Goal: Task Accomplishment & Management: Complete application form

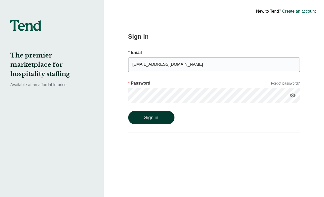
click at [155, 116] on button "Sign in" at bounding box center [151, 117] width 46 height 13
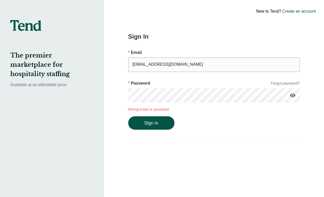
click at [293, 94] on icon "visibility" at bounding box center [293, 95] width 6 height 6
click at [185, 65] on input "[EMAIL_ADDRESS][DOMAIN_NAME]" at bounding box center [214, 64] width 172 height 14
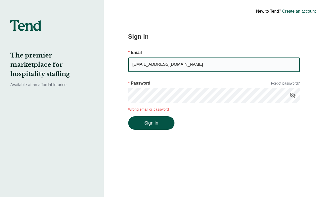
click at [185, 65] on input "[EMAIL_ADDRESS][DOMAIN_NAME]" at bounding box center [214, 64] width 172 height 14
click at [153, 126] on button "Sign in" at bounding box center [151, 122] width 46 height 13
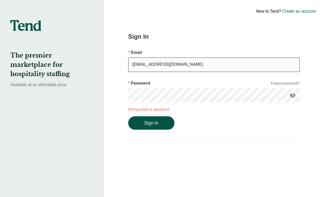
click at [161, 70] on input "[EMAIL_ADDRESS][DOMAIN_NAME]" at bounding box center [214, 64] width 172 height 14
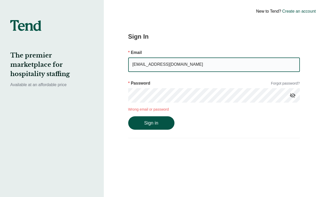
click at [161, 70] on input "[EMAIL_ADDRESS][DOMAIN_NAME]" at bounding box center [214, 64] width 172 height 14
type input "[EMAIL_ADDRESS][DOMAIN_NAME]"
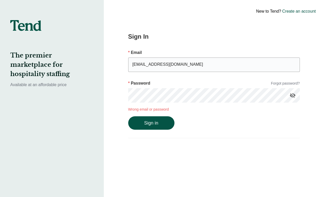
click at [128, 116] on button "Sign in" at bounding box center [151, 122] width 46 height 13
click at [145, 125] on button "Sign in" at bounding box center [151, 122] width 46 height 13
click at [289, 81] on link "Forgot password?" at bounding box center [285, 83] width 29 height 5
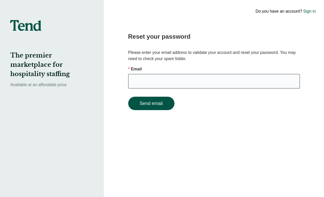
click at [159, 79] on input "email" at bounding box center [214, 81] width 172 height 14
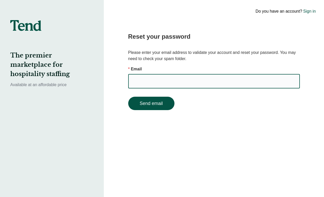
type input "[EMAIL_ADDRESS][DOMAIN_NAME]"
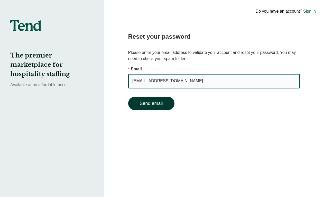
click at [150, 105] on button "Send email" at bounding box center [151, 102] width 46 height 13
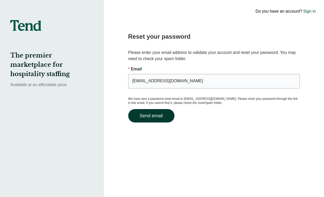
click at [158, 113] on button "Send email" at bounding box center [151, 115] width 46 height 13
click at [313, 11] on link "Sign in" at bounding box center [310, 11] width 13 height 6
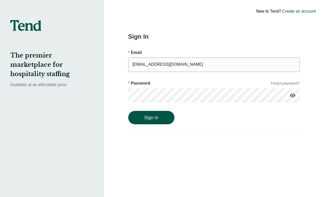
click at [313, 11] on link "Create an account" at bounding box center [300, 11] width 34 height 6
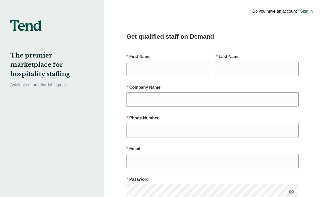
type input "[EMAIL_ADDRESS][DOMAIN_NAME]"
